Goal: Task Accomplishment & Management: Manage account settings

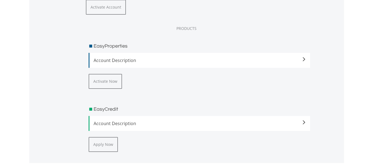
scroll to position [829, 0]
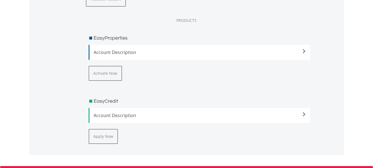
click at [305, 51] on span at bounding box center [304, 51] width 4 height 4
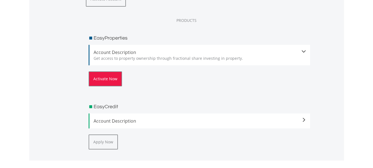
click at [106, 84] on button "Activate Now" at bounding box center [105, 78] width 33 height 15
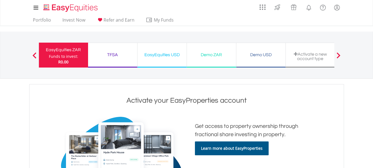
click at [109, 56] on div "TFSA" at bounding box center [112, 55] width 43 height 8
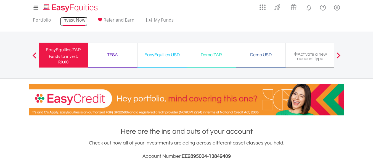
click at [71, 18] on link "Invest Now" at bounding box center [73, 21] width 27 height 9
